Goal: Transaction & Acquisition: Book appointment/travel/reservation

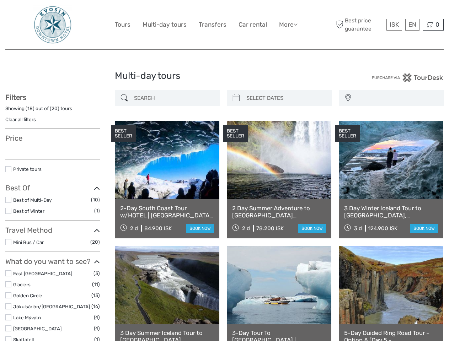
select select
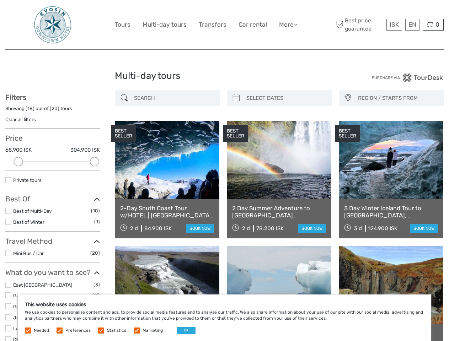
click at [287, 25] on link "More" at bounding box center [288, 25] width 18 height 10
click at [296, 24] on icon at bounding box center [295, 24] width 4 height 6
click at [394, 25] on span "ISK" at bounding box center [393, 24] width 9 height 7
click at [412, 25] on div "EN English Español Deutsch" at bounding box center [412, 25] width 14 height 12
click at [433, 25] on div "0 Items Total 0 ISK Checkout The shopping cart is empty." at bounding box center [432, 25] width 21 height 12
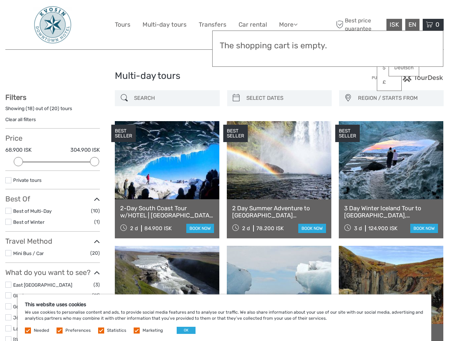
click at [18, 162] on div at bounding box center [18, 161] width 9 height 9
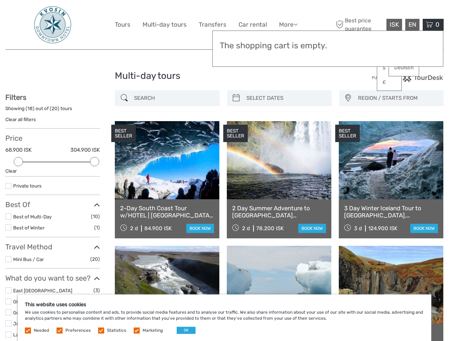
click at [94, 162] on div "Filters Showing ( 18 ) out of ( 20 ) tours Clear all filters Price 68.900 ISK 3…" at bounding box center [52, 332] width 94 height 479
click at [236, 125] on div "BEST SELLER" at bounding box center [235, 134] width 25 height 18
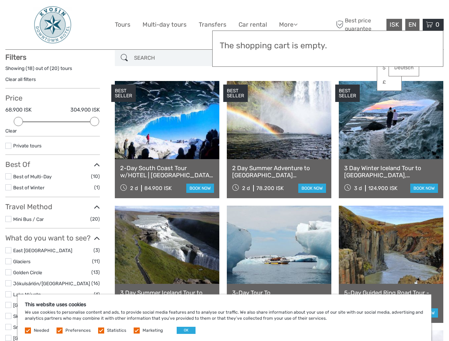
click at [285, 98] on link at bounding box center [279, 120] width 104 height 78
click at [347, 98] on div "BEST SELLER" at bounding box center [347, 94] width 25 height 18
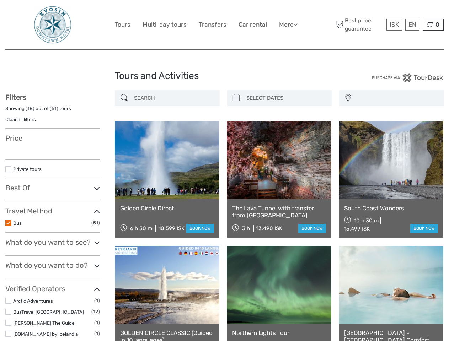
select select
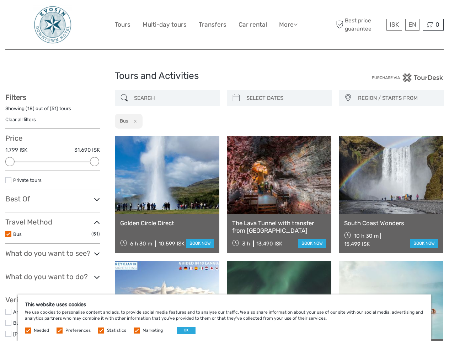
click at [287, 25] on link "More" at bounding box center [288, 25] width 18 height 10
click at [296, 24] on icon at bounding box center [295, 24] width 4 height 6
click at [394, 25] on span "ISK" at bounding box center [393, 24] width 9 height 7
click at [412, 25] on div "EN English Español Deutsch" at bounding box center [412, 25] width 14 height 12
click at [433, 25] on div "0 Items Total 0 ISK Checkout The shopping cart is empty." at bounding box center [432, 25] width 21 height 12
